Goal: Information Seeking & Learning: Learn about a topic

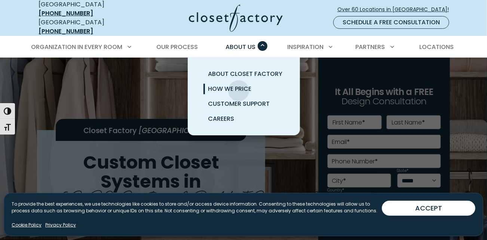
click at [239, 85] on span "How We Price" at bounding box center [229, 89] width 43 height 9
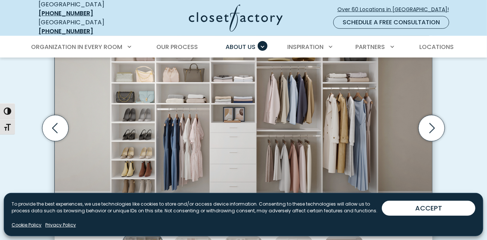
scroll to position [273, 0]
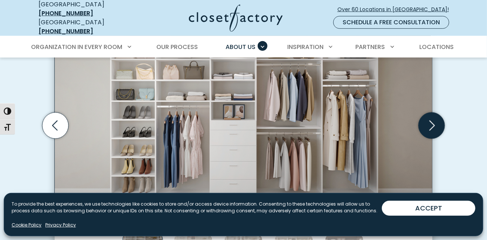
click at [429, 122] on icon "Next slide" at bounding box center [431, 126] width 26 height 26
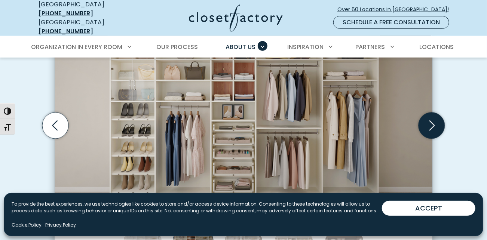
click at [429, 122] on icon "Next slide" at bounding box center [431, 126] width 26 height 26
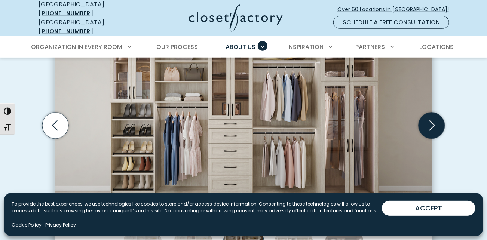
click at [429, 122] on icon "Next slide" at bounding box center [431, 126] width 26 height 26
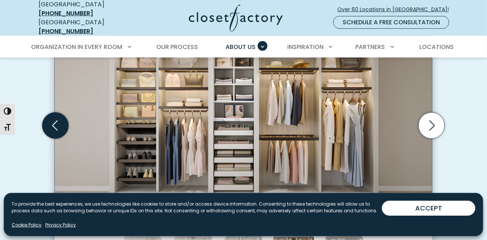
click at [58, 123] on icon "Previous slide" at bounding box center [55, 126] width 26 height 26
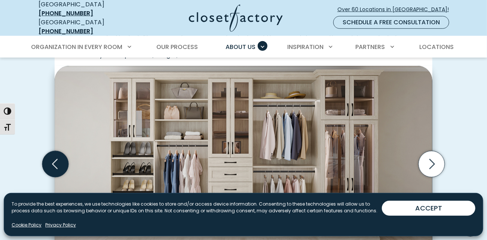
scroll to position [235, 0]
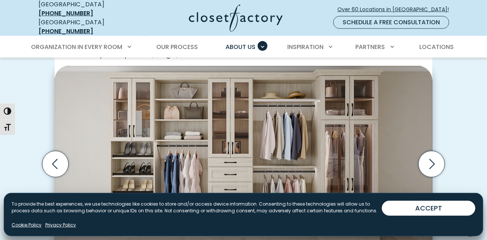
click at [426, 200] on div "Manage Consent To provide the best experiences, we use technologies like cookie…" at bounding box center [243, 214] width 479 height 43
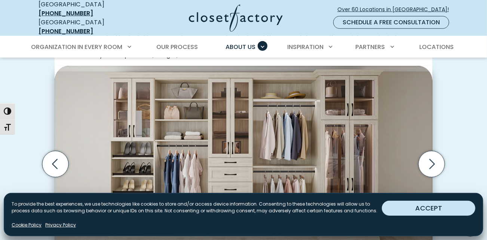
click at [427, 204] on button "ACCEPT" at bounding box center [428, 208] width 93 height 15
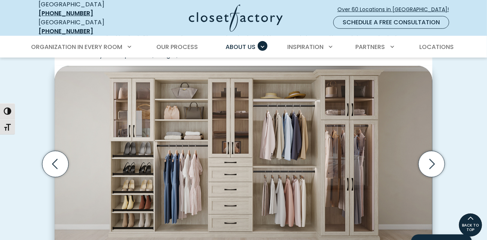
scroll to position [341, 0]
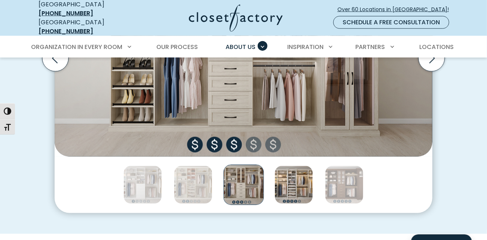
click at [295, 195] on img "Thumbnail Gallery" at bounding box center [293, 185] width 39 height 39
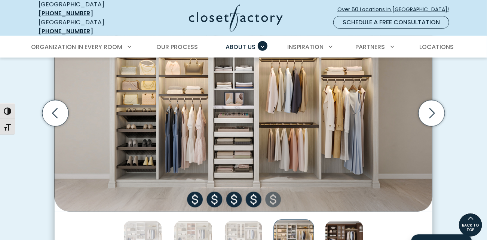
scroll to position [286, 0]
click at [347, 227] on img "Thumbnail Gallery" at bounding box center [344, 240] width 39 height 39
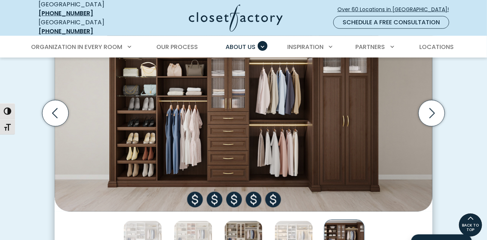
click at [258, 224] on img "Thumbnail Gallery" at bounding box center [243, 240] width 39 height 39
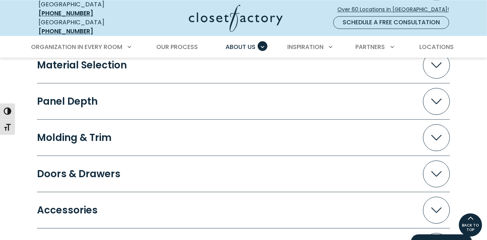
scroll to position [749, 0]
click at [198, 131] on button "Molding & Trim" at bounding box center [243, 137] width 413 height 27
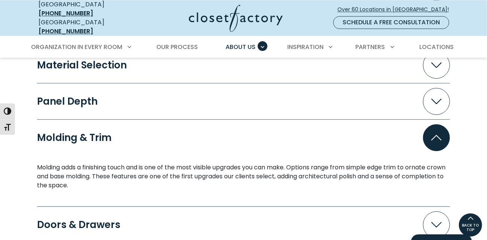
click at [198, 131] on button "Molding & Trim" at bounding box center [243, 137] width 413 height 27
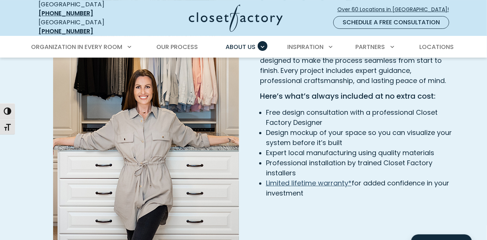
scroll to position [1106, 0]
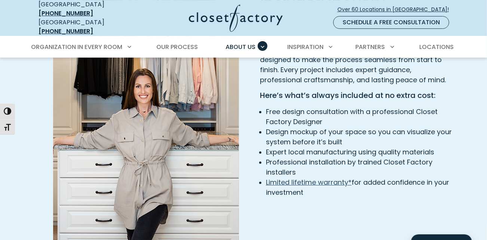
click at [333, 179] on link "Limited lifetime warranty*" at bounding box center [309, 182] width 86 height 9
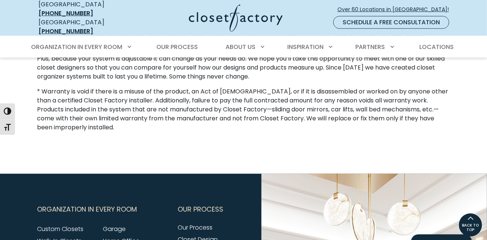
scroll to position [163, 0]
